Goal: Task Accomplishment & Management: Complete application form

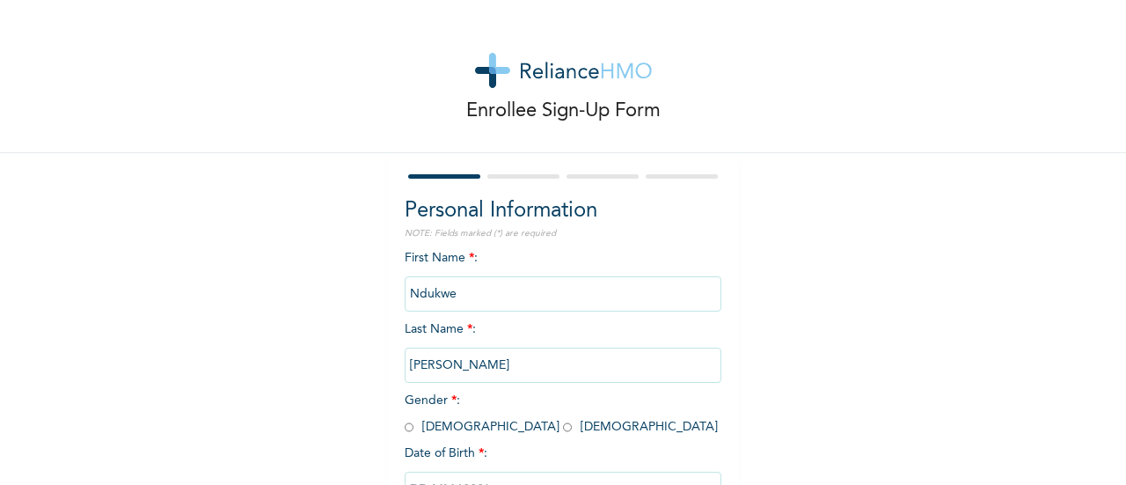
scroll to position [135, 0]
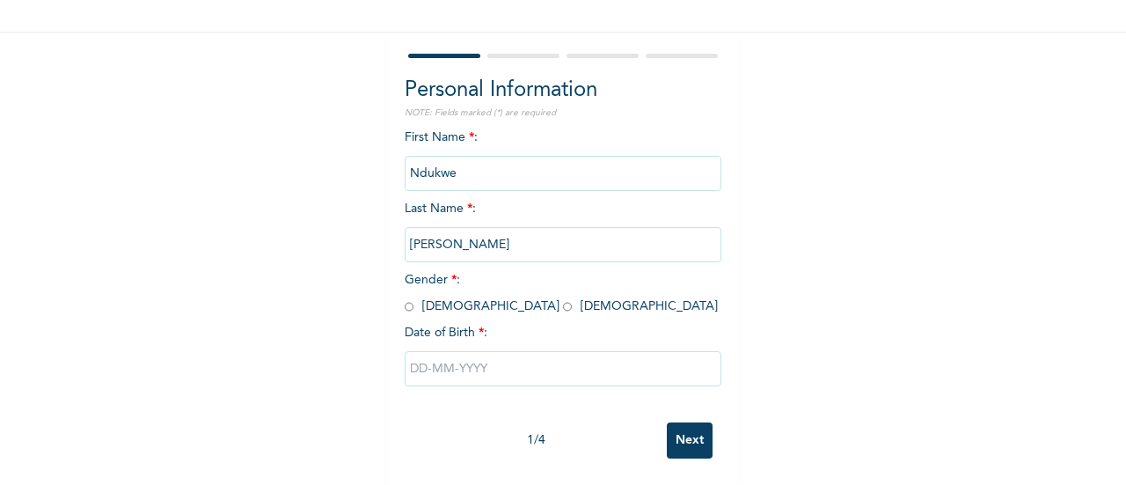
click at [405, 298] on input "radio" at bounding box center [409, 306] width 9 height 17
radio input "true"
click at [505, 371] on input "text" at bounding box center [563, 368] width 317 height 35
select select "7"
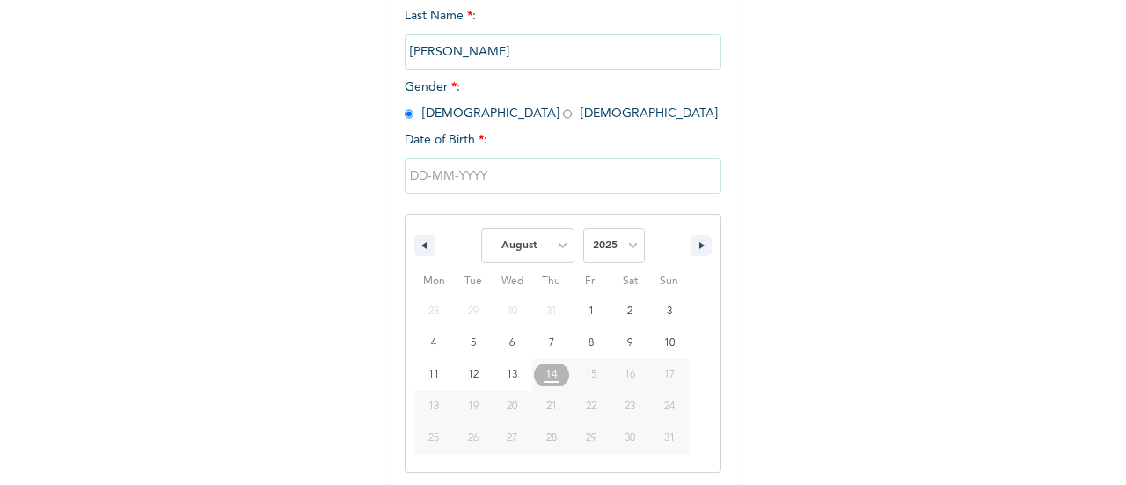
scroll to position [316, 0]
click at [594, 245] on select "2025 2024 2023 2022 2021 2020 2019 2018 2017 2016 2015 2014 2013 2012 2011 2010…" at bounding box center [614, 242] width 62 height 35
select select "2004"
click at [583, 227] on select "2025 2024 2023 2022 2021 2020 2019 2018 2017 2016 2015 2014 2013 2012 2011 2010…" at bounding box center [614, 242] width 62 height 35
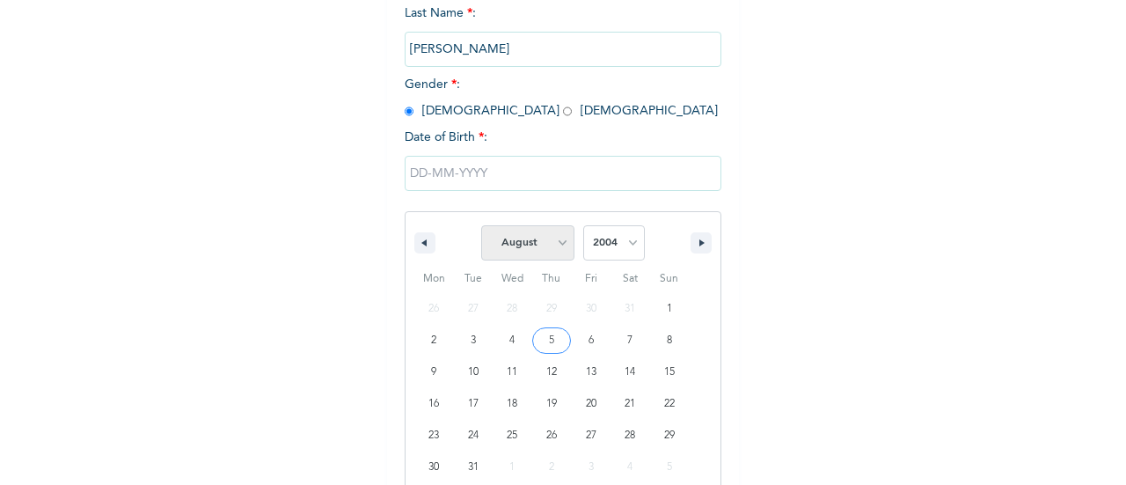
click at [551, 251] on select "January February March April May June July August September October November De…" at bounding box center [527, 242] width 93 height 35
select select "8"
click at [481, 227] on select "January February March April May June July August September October November De…" at bounding box center [527, 242] width 93 height 35
type input "[DATE]"
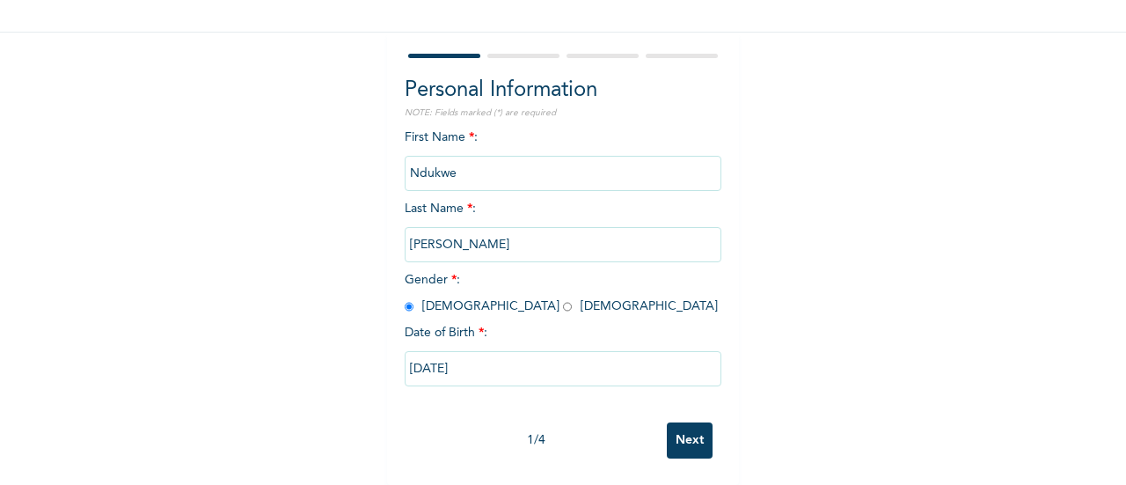
click at [685, 428] on input "Next" at bounding box center [690, 440] width 46 height 36
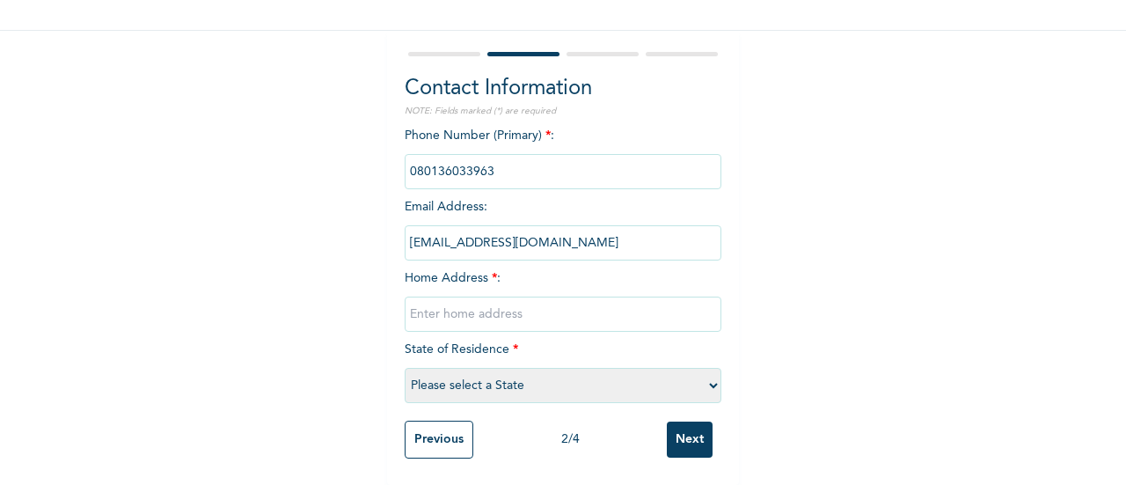
click at [468, 299] on input "text" at bounding box center [563, 313] width 317 height 35
type input "lagos"
click at [450, 368] on select "Please select a State [PERSON_NAME] (FCT) [PERSON_NAME] Ibom [GEOGRAPHIC_DATA] …" at bounding box center [563, 385] width 317 height 35
select select "25"
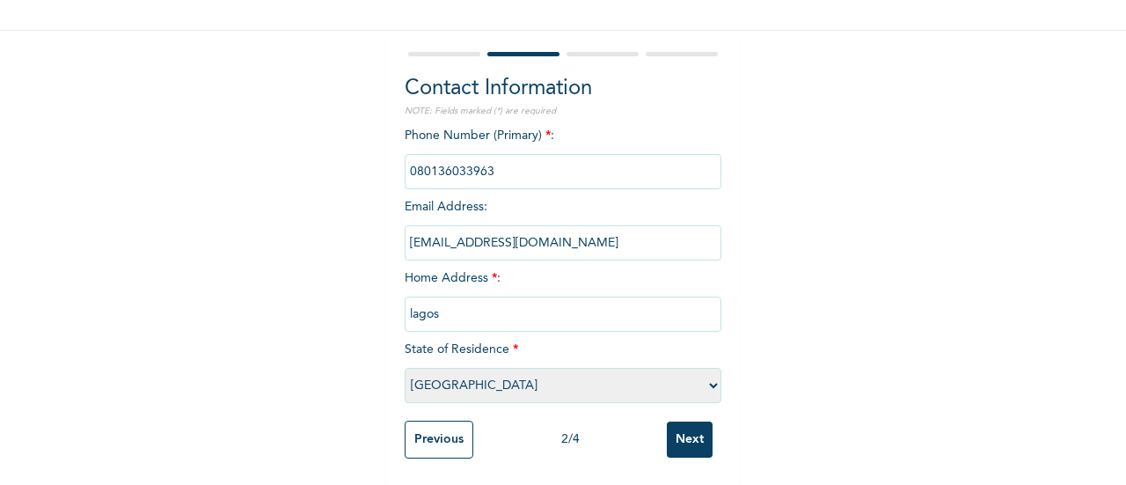
click at [405, 368] on select "Please select a State [PERSON_NAME] (FCT) [PERSON_NAME] Ibom [GEOGRAPHIC_DATA] …" at bounding box center [563, 385] width 317 height 35
click at [693, 433] on input "Next" at bounding box center [690, 439] width 46 height 36
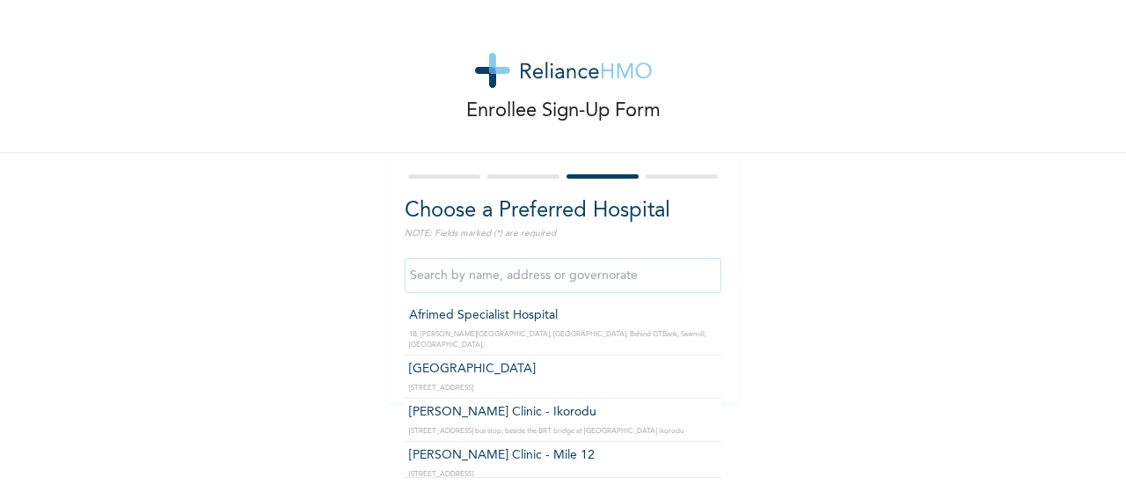
click at [514, 284] on input "text" at bounding box center [563, 275] width 317 height 35
type input "Afrimed Specialist Hospital"
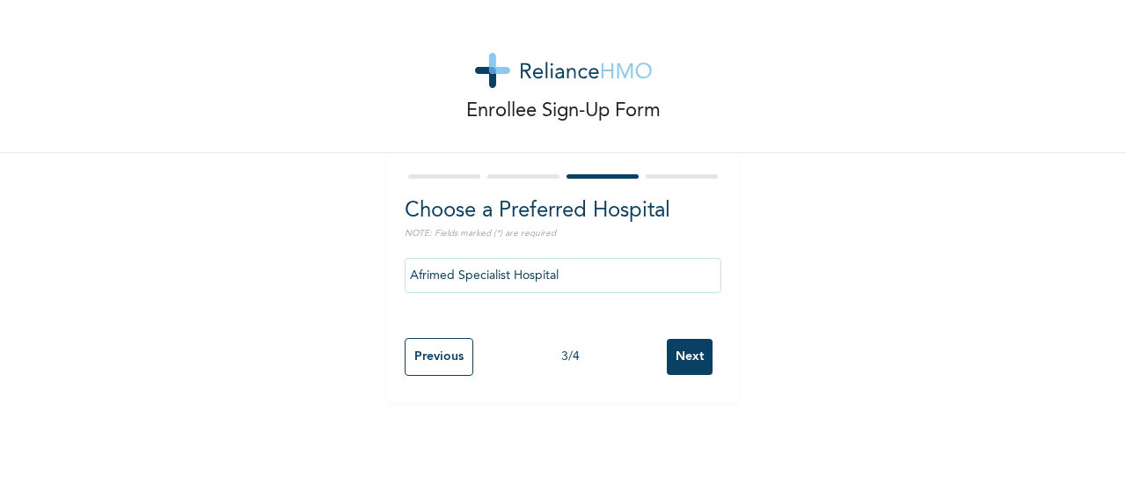
click at [684, 342] on input "Next" at bounding box center [690, 357] width 46 height 36
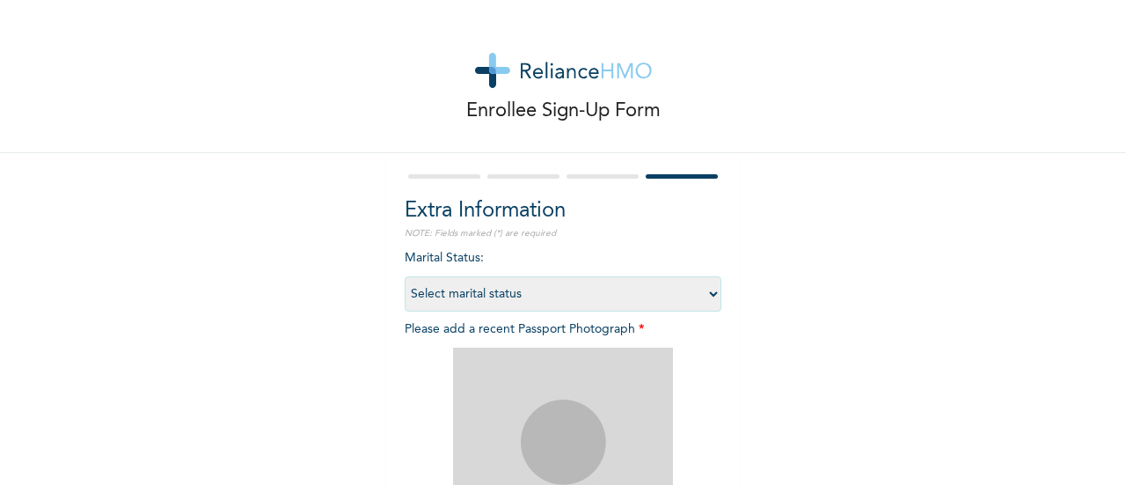
click at [523, 298] on select "Select marital status [DEMOGRAPHIC_DATA] Married [DEMOGRAPHIC_DATA] Widow/[DEMO…" at bounding box center [563, 293] width 317 height 35
select select "1"
click at [405, 276] on select "Select marital status [DEMOGRAPHIC_DATA] Married [DEMOGRAPHIC_DATA] Widow/[DEMO…" at bounding box center [563, 293] width 317 height 35
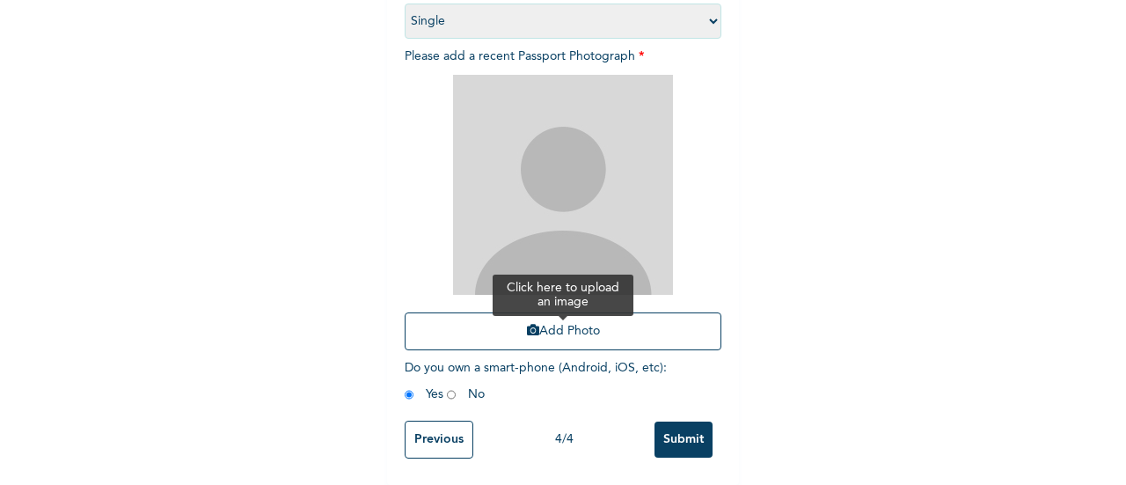
click at [559, 320] on button "Add Photo" at bounding box center [563, 331] width 317 height 38
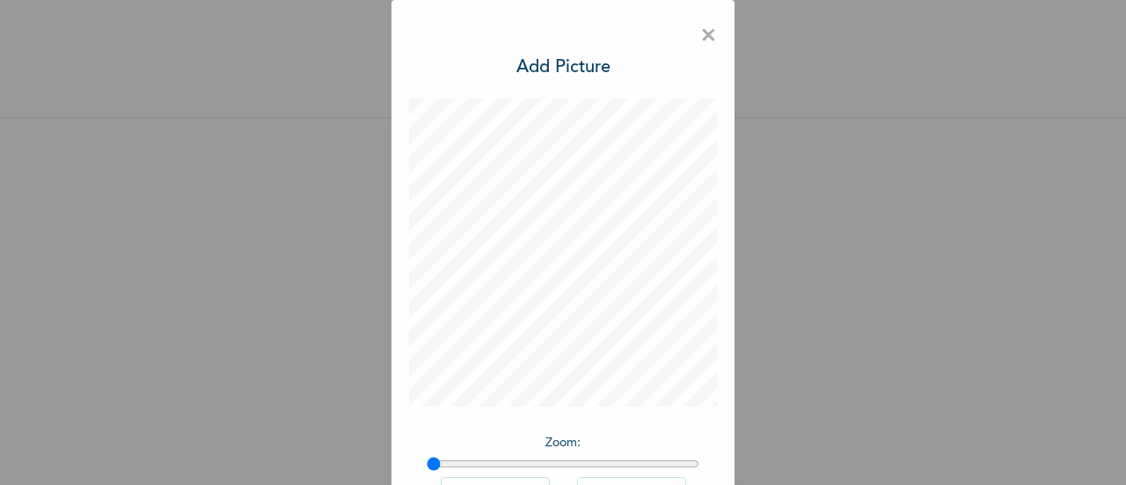
scroll to position [128, 0]
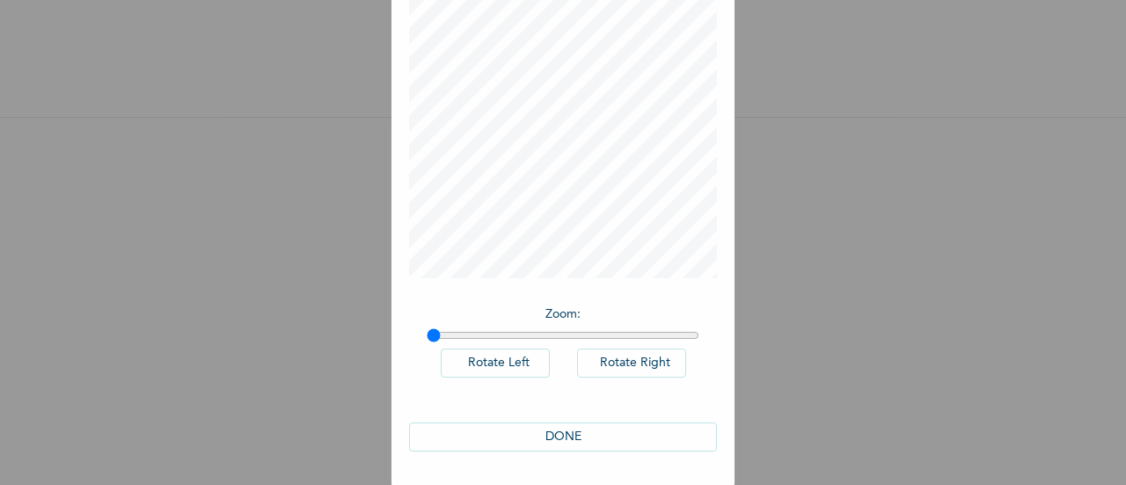
click at [662, 436] on button "DONE" at bounding box center [563, 436] width 308 height 29
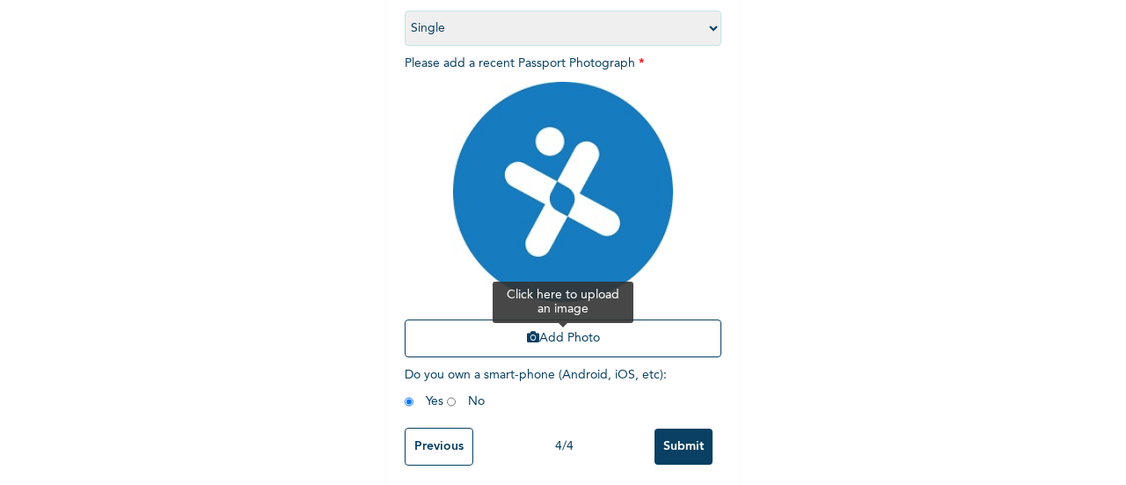
scroll to position [287, 0]
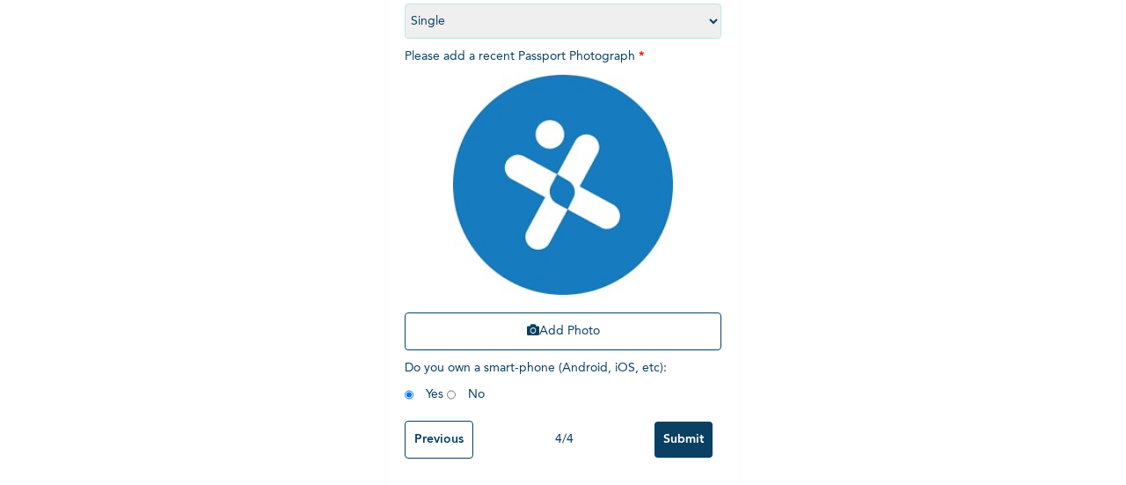
click at [687, 425] on input "Submit" at bounding box center [683, 439] width 58 height 36
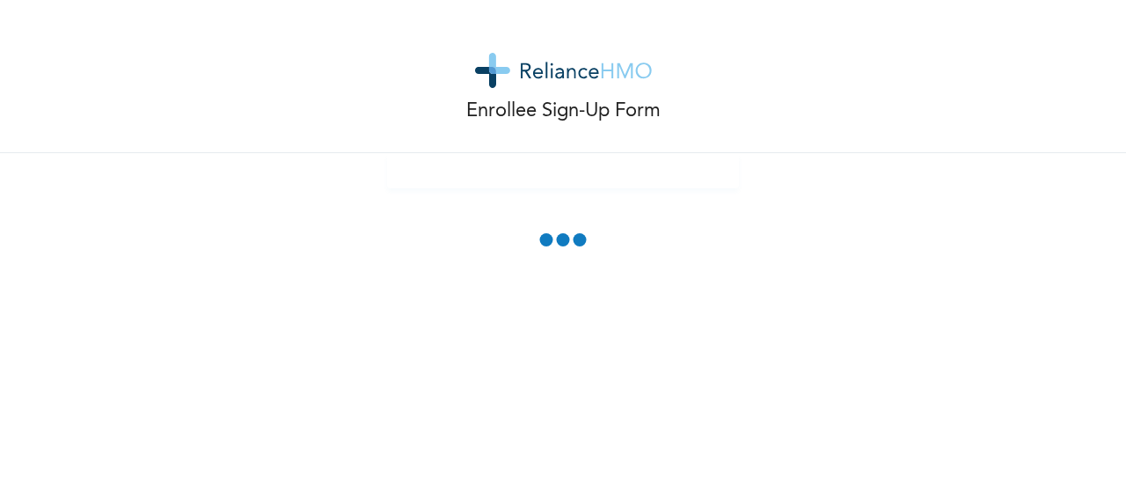
scroll to position [0, 0]
